Goal: Check status

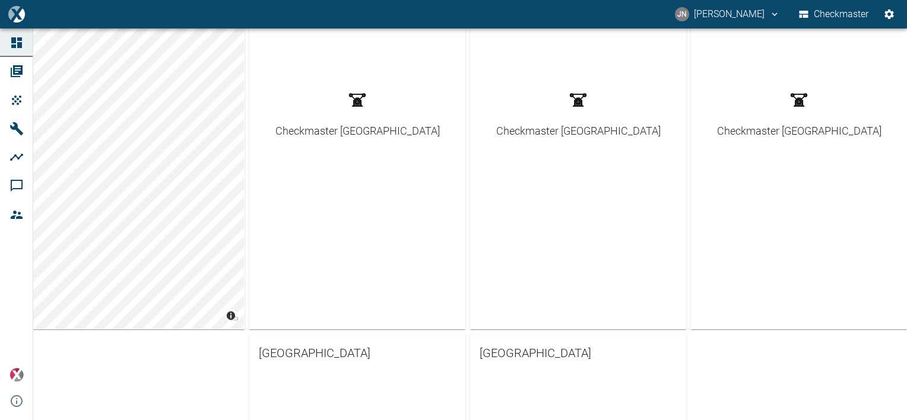
scroll to position [178, 0]
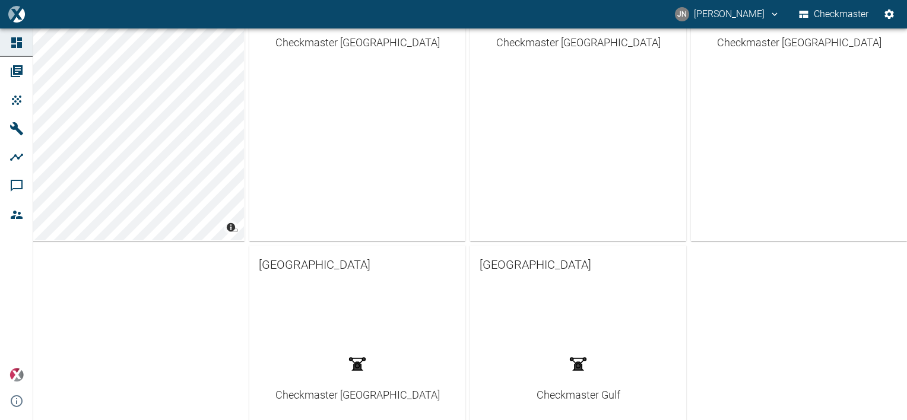
click at [581, 396] on div "Checkmaster Gulf" at bounding box center [578, 395] width 84 height 16
